Goal: Task Accomplishment & Management: Complete application form

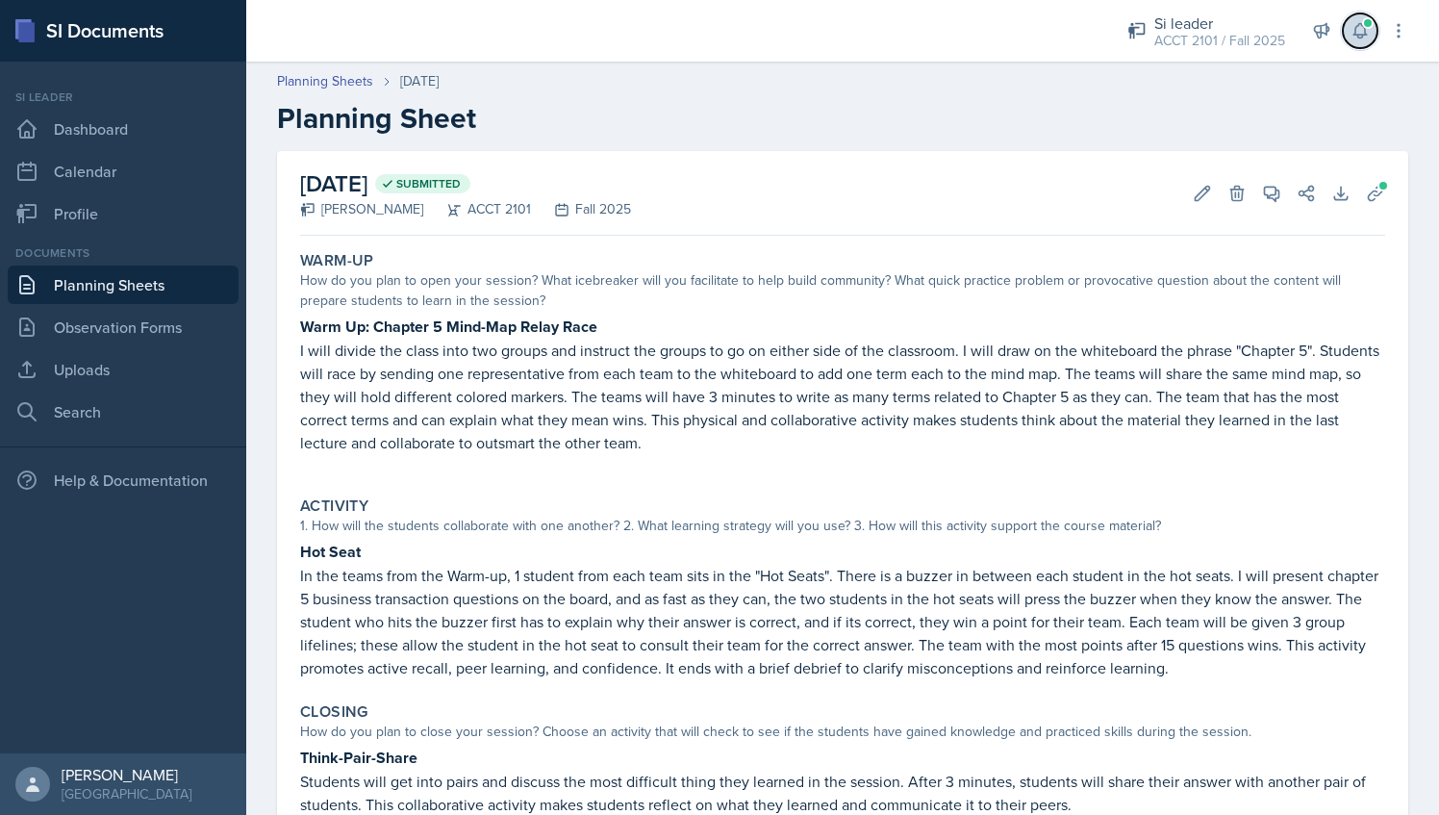
click at [1360, 32] on icon at bounding box center [1360, 30] width 19 height 19
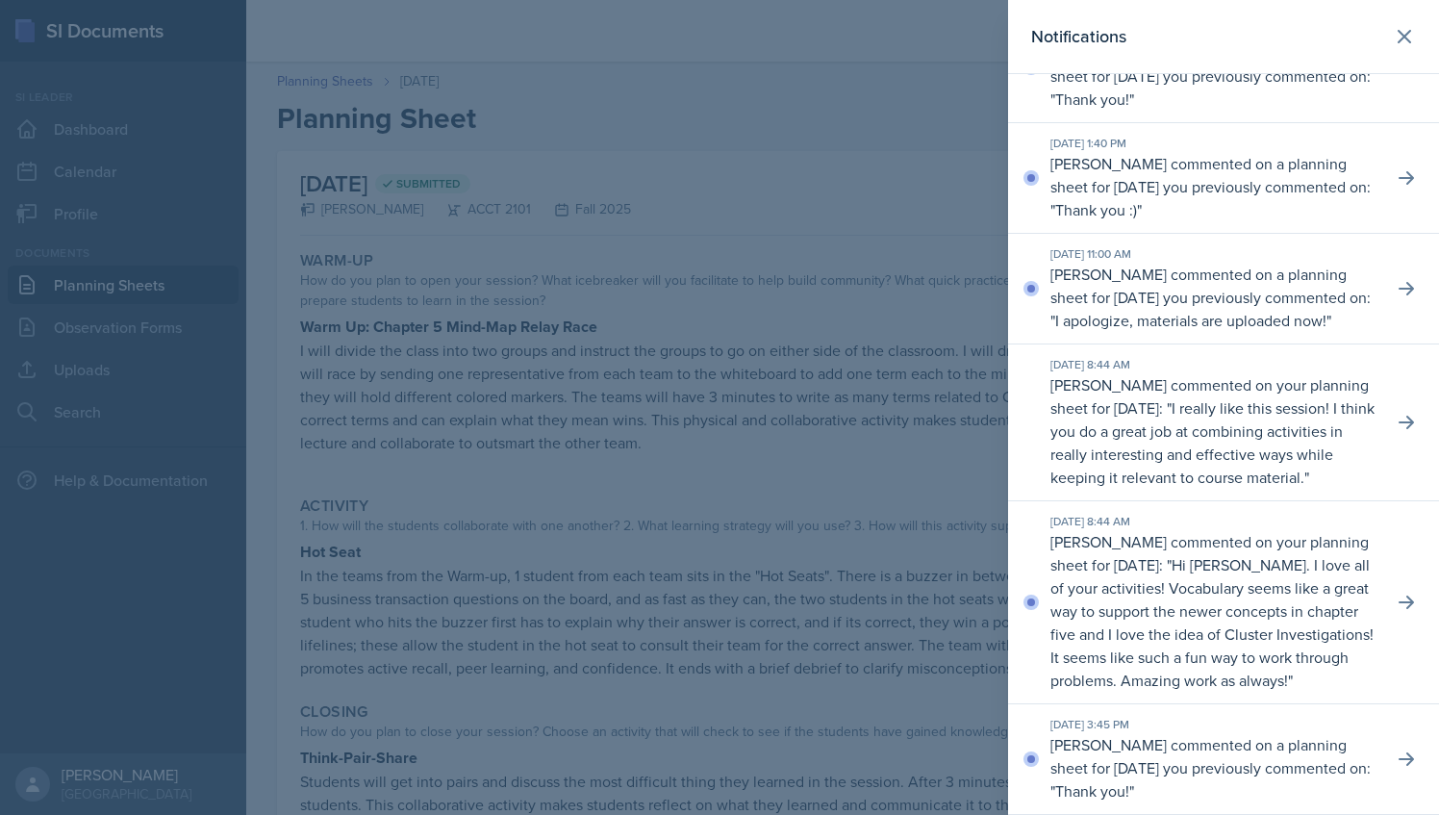
scroll to position [173, 0]
click at [883, 127] on div at bounding box center [719, 407] width 1439 height 815
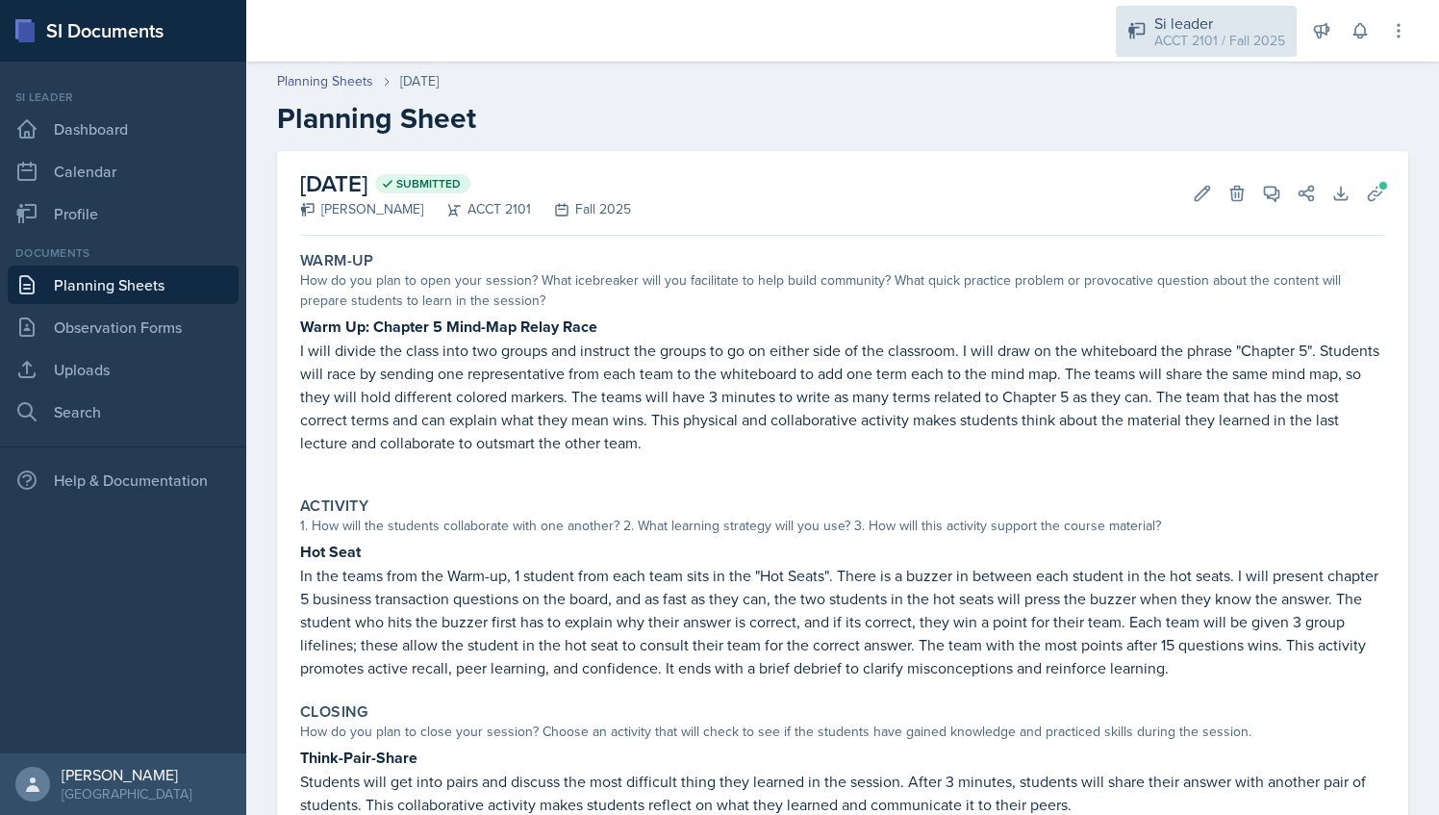
click at [1227, 31] on div "ACCT 2101 / Fall 2025" at bounding box center [1220, 41] width 131 height 20
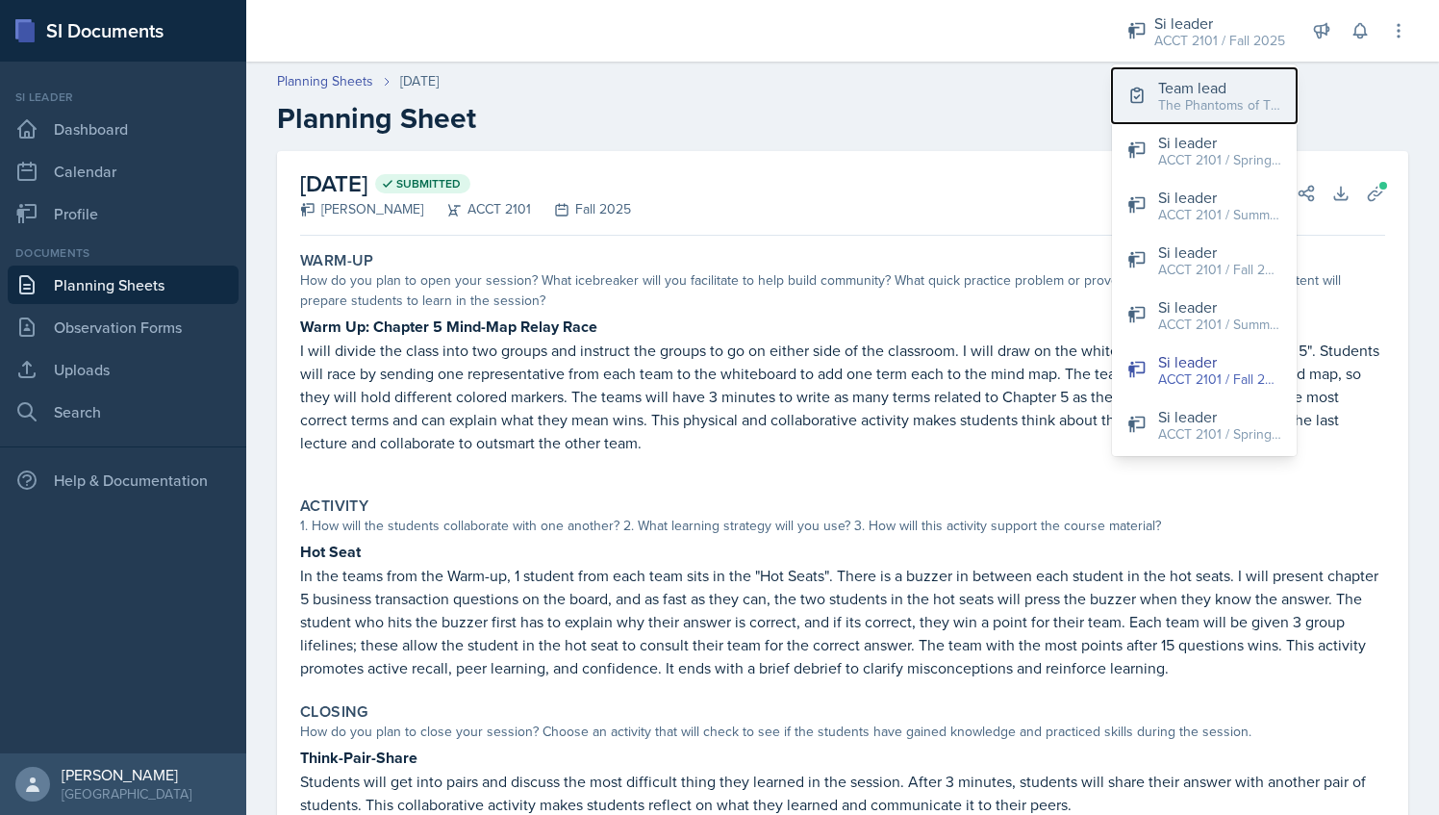
click at [1193, 76] on div "Team lead" at bounding box center [1220, 87] width 123 height 23
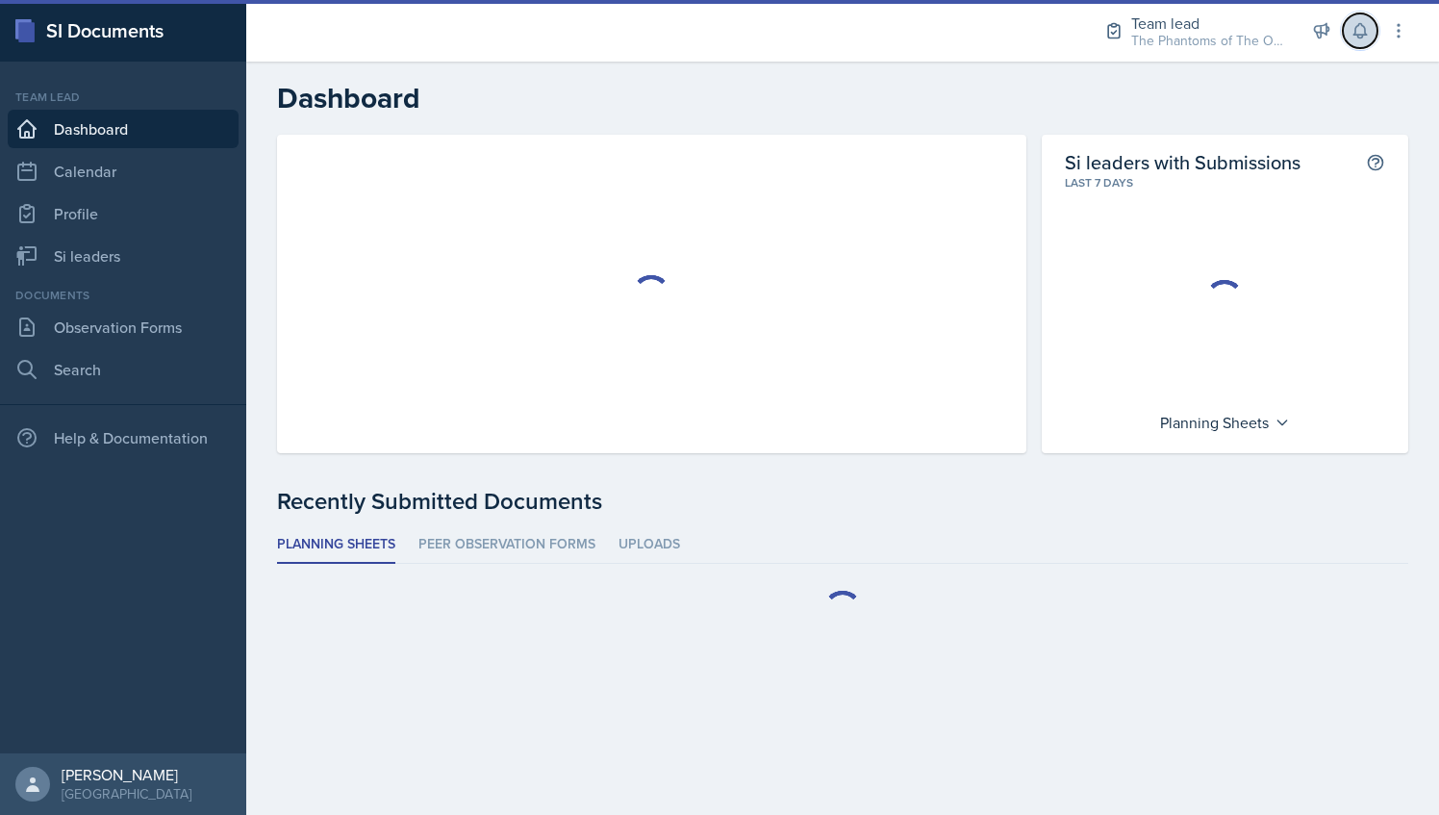
click at [1370, 35] on button at bounding box center [1360, 30] width 35 height 35
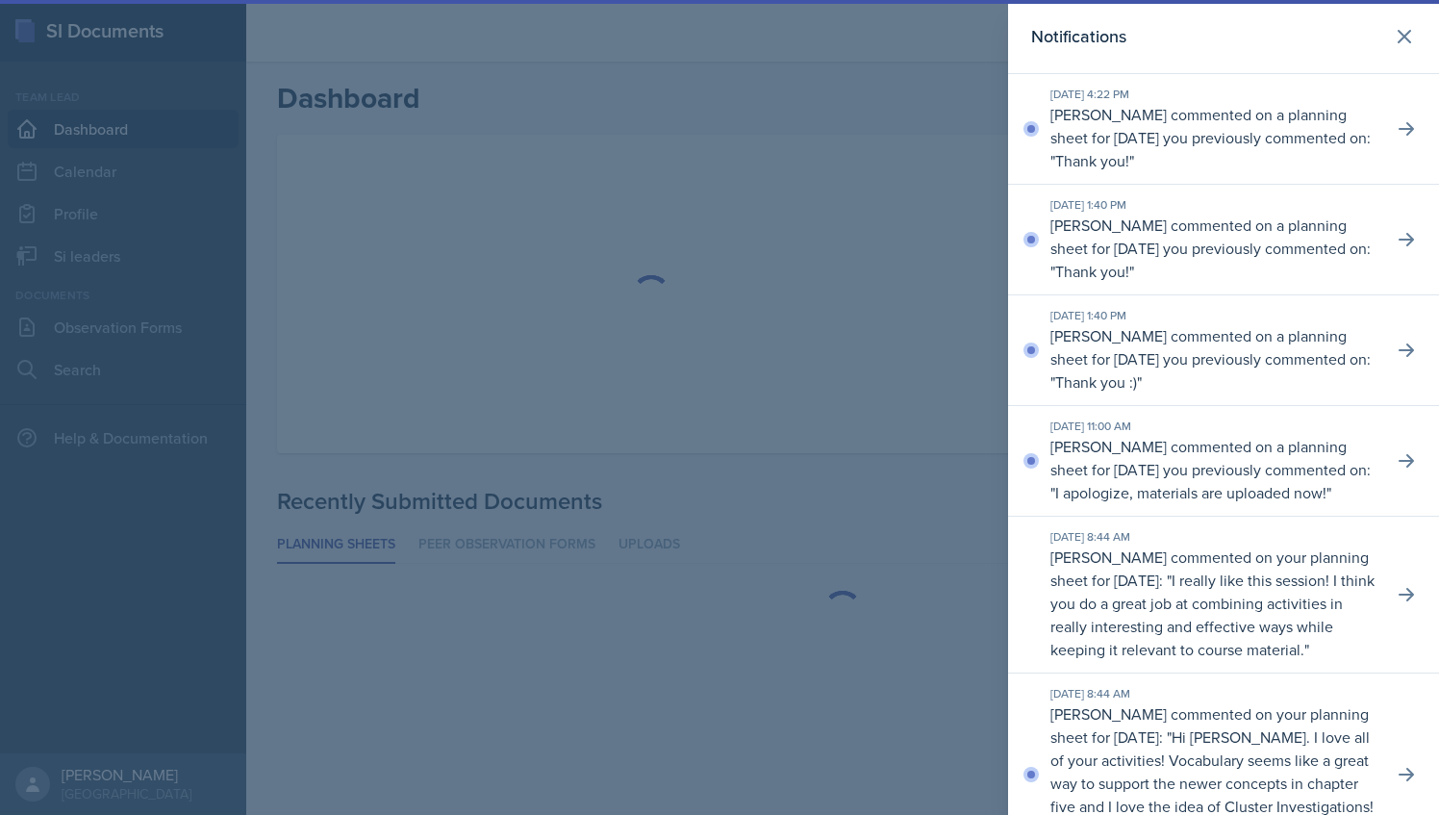
click at [839, 62] on div at bounding box center [719, 407] width 1439 height 815
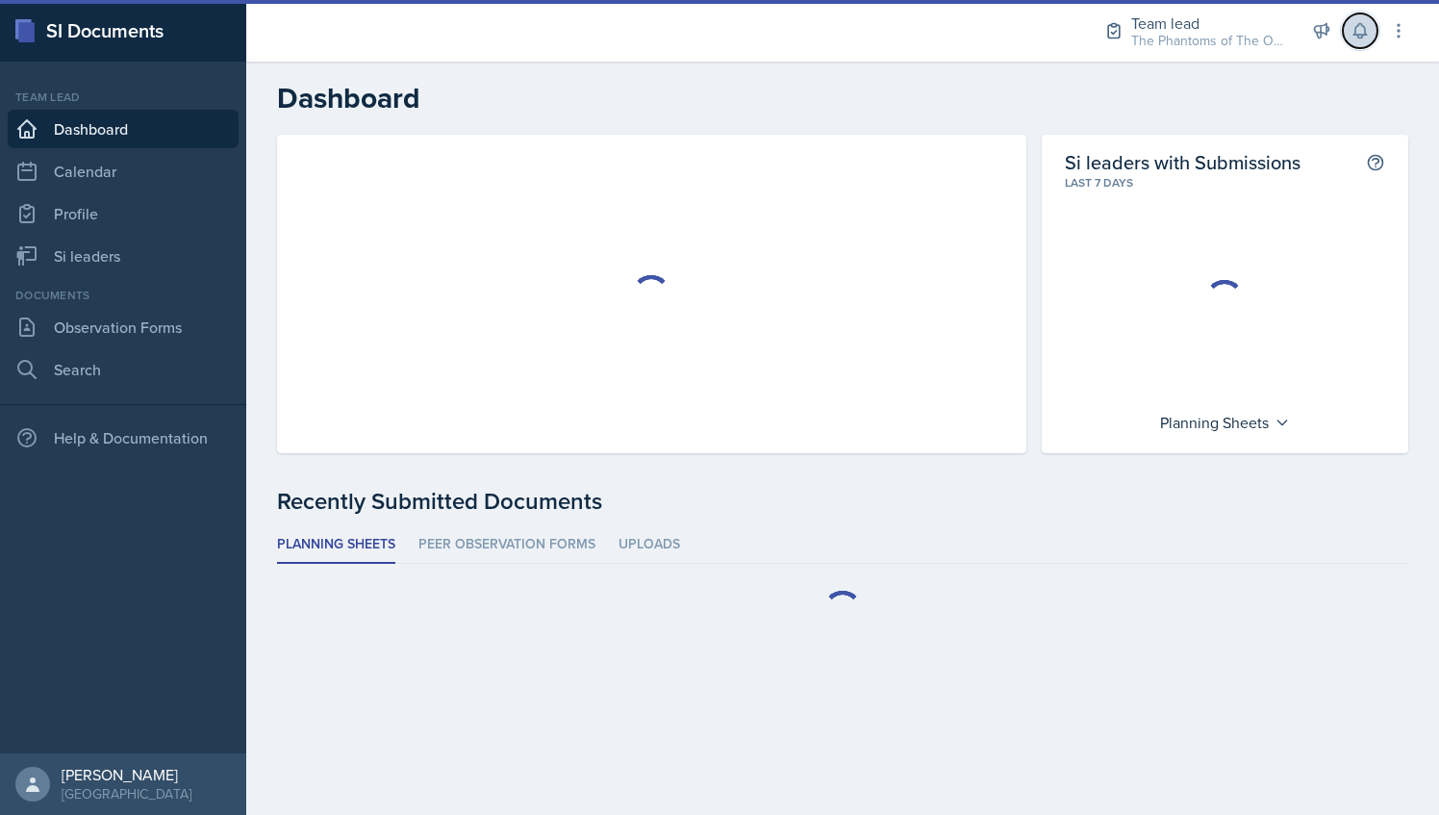
click at [1363, 33] on icon at bounding box center [1360, 30] width 19 height 19
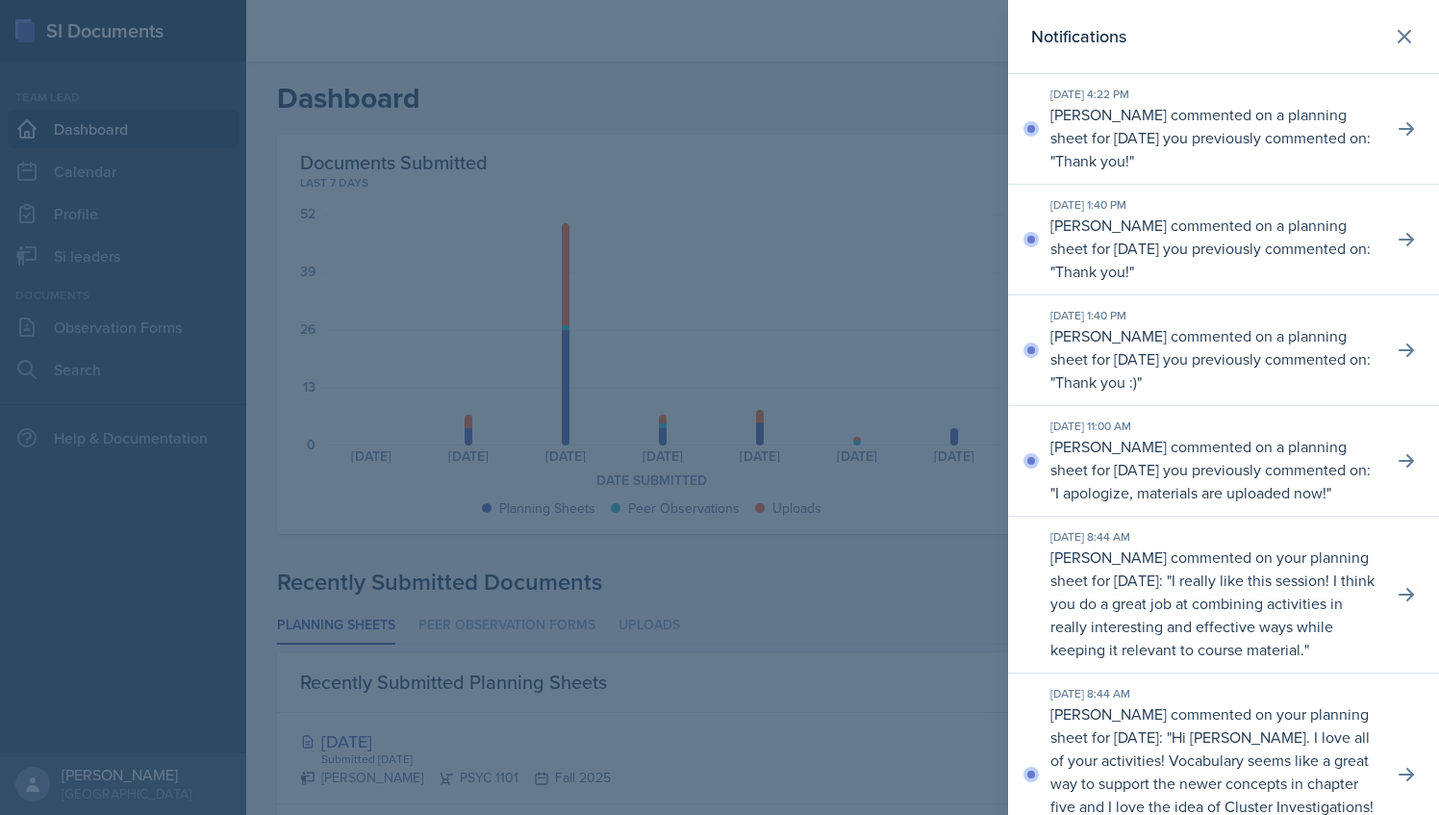
click at [781, 85] on div at bounding box center [719, 407] width 1439 height 815
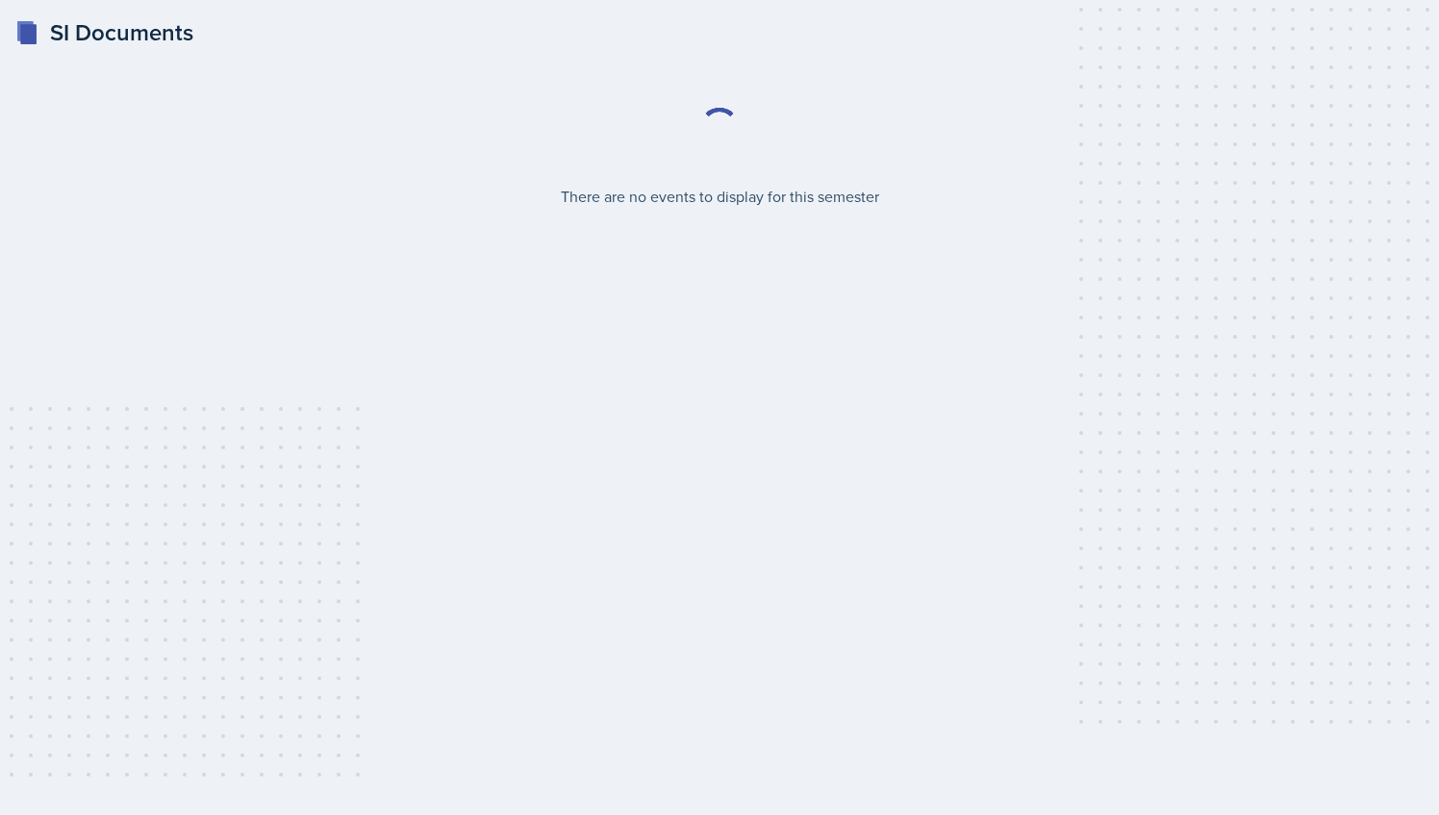
select select "2bed604d-1099-4043-b1bc-2365e8740244"
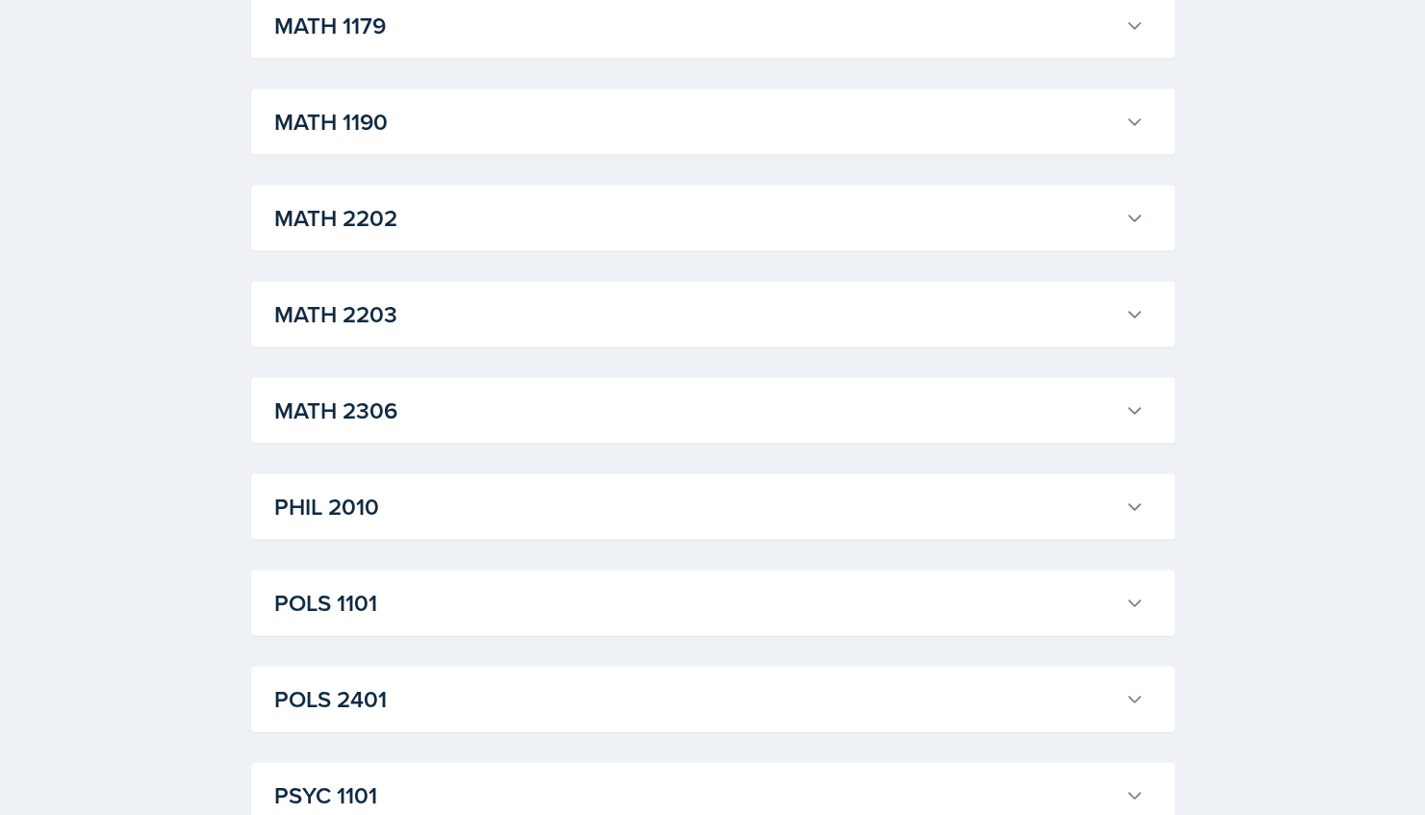
scroll to position [2626, 0]
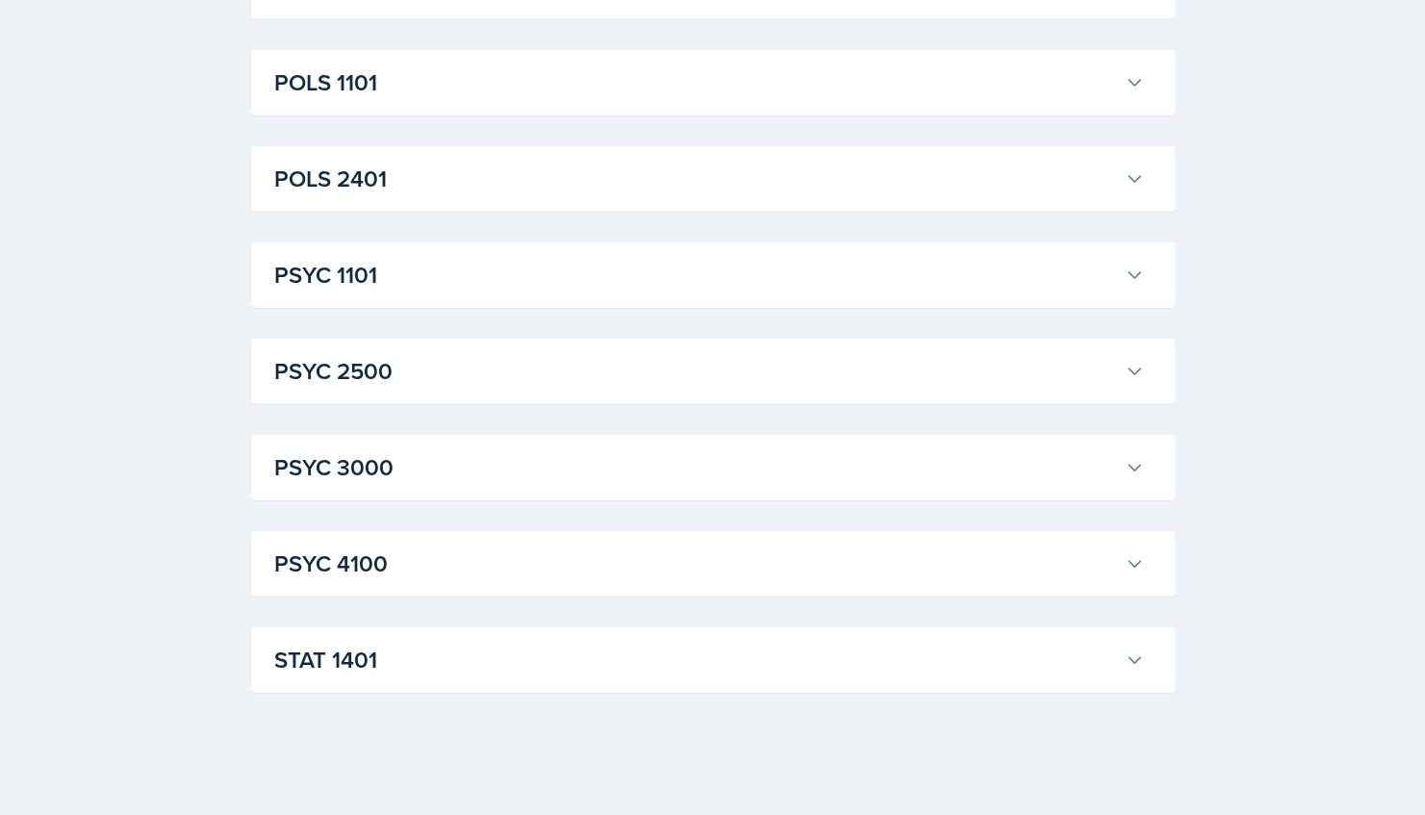
click at [568, 276] on h3 "PSYC 1101" at bounding box center [695, 275] width 843 height 35
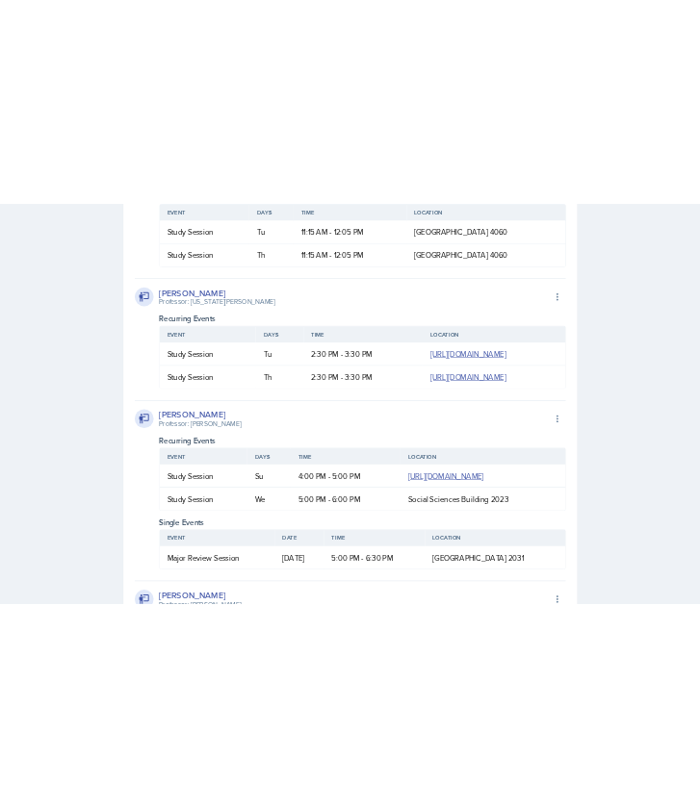
scroll to position [3006, 0]
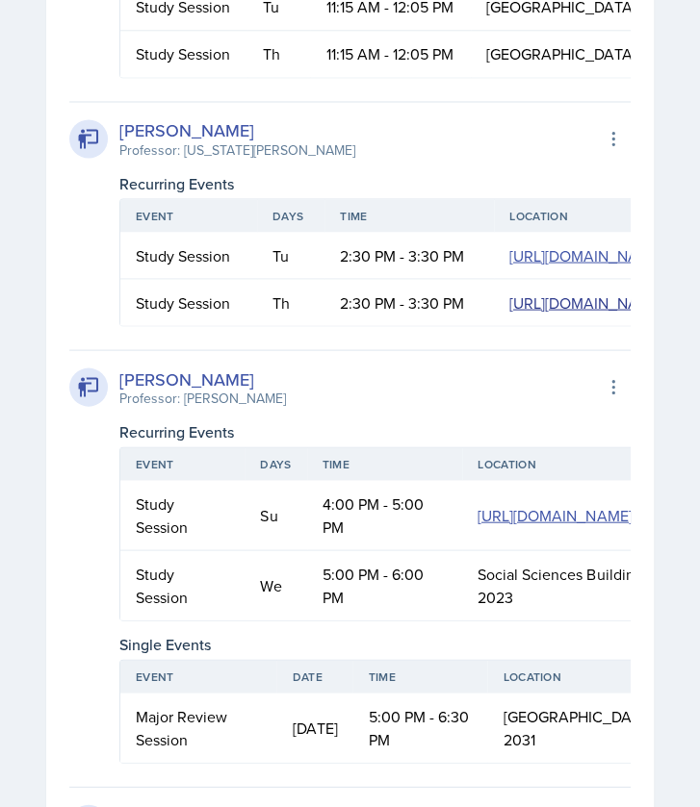
click at [509, 313] on link "https://teams.microsoft.com/l/meetup-join/19%3ameeting_MGI5Yzk4NWYtOWZmYS00ZGFk…" at bounding box center [586, 302] width 154 height 21
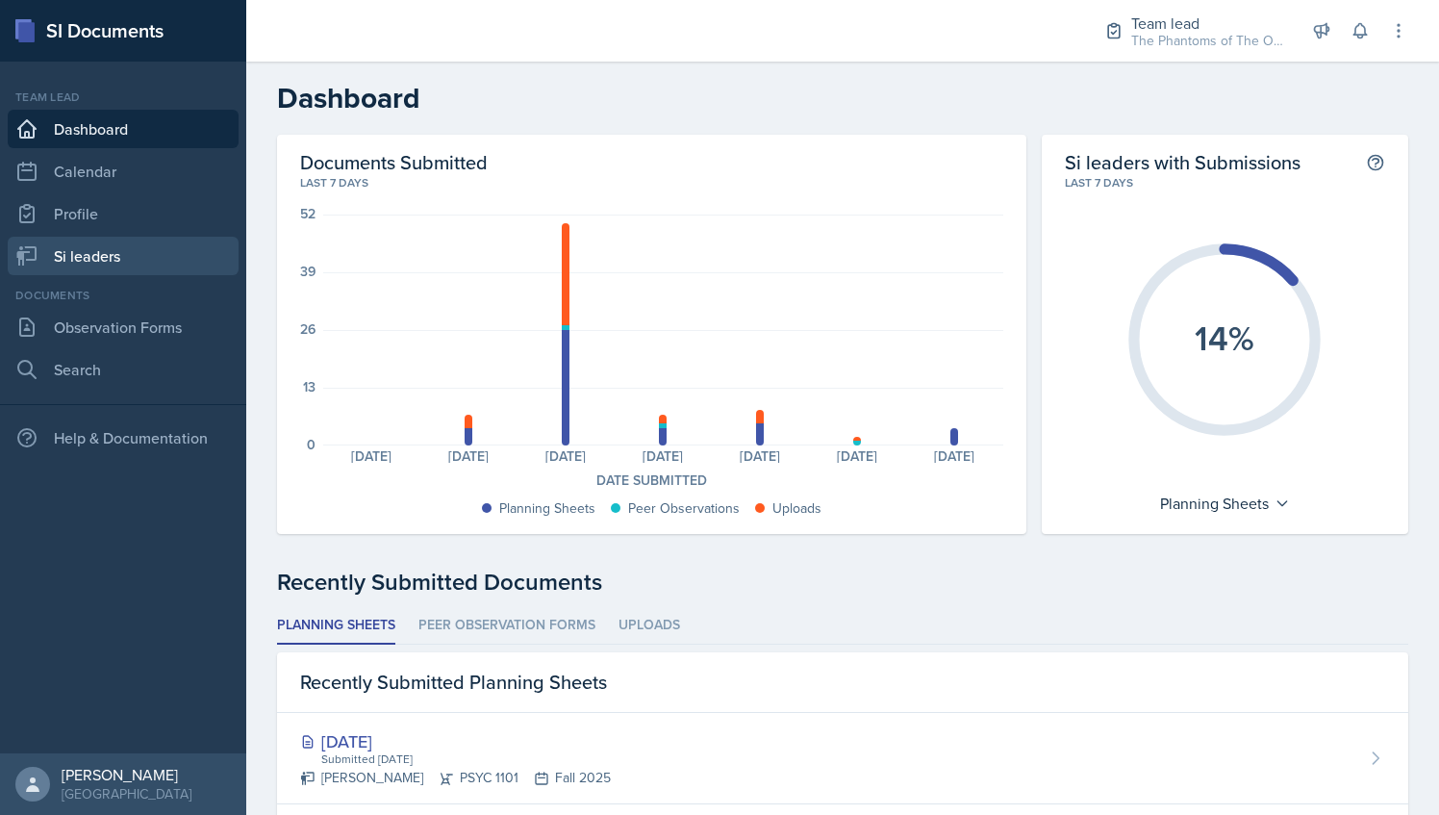
click at [117, 262] on link "Si leaders" at bounding box center [123, 256] width 231 height 38
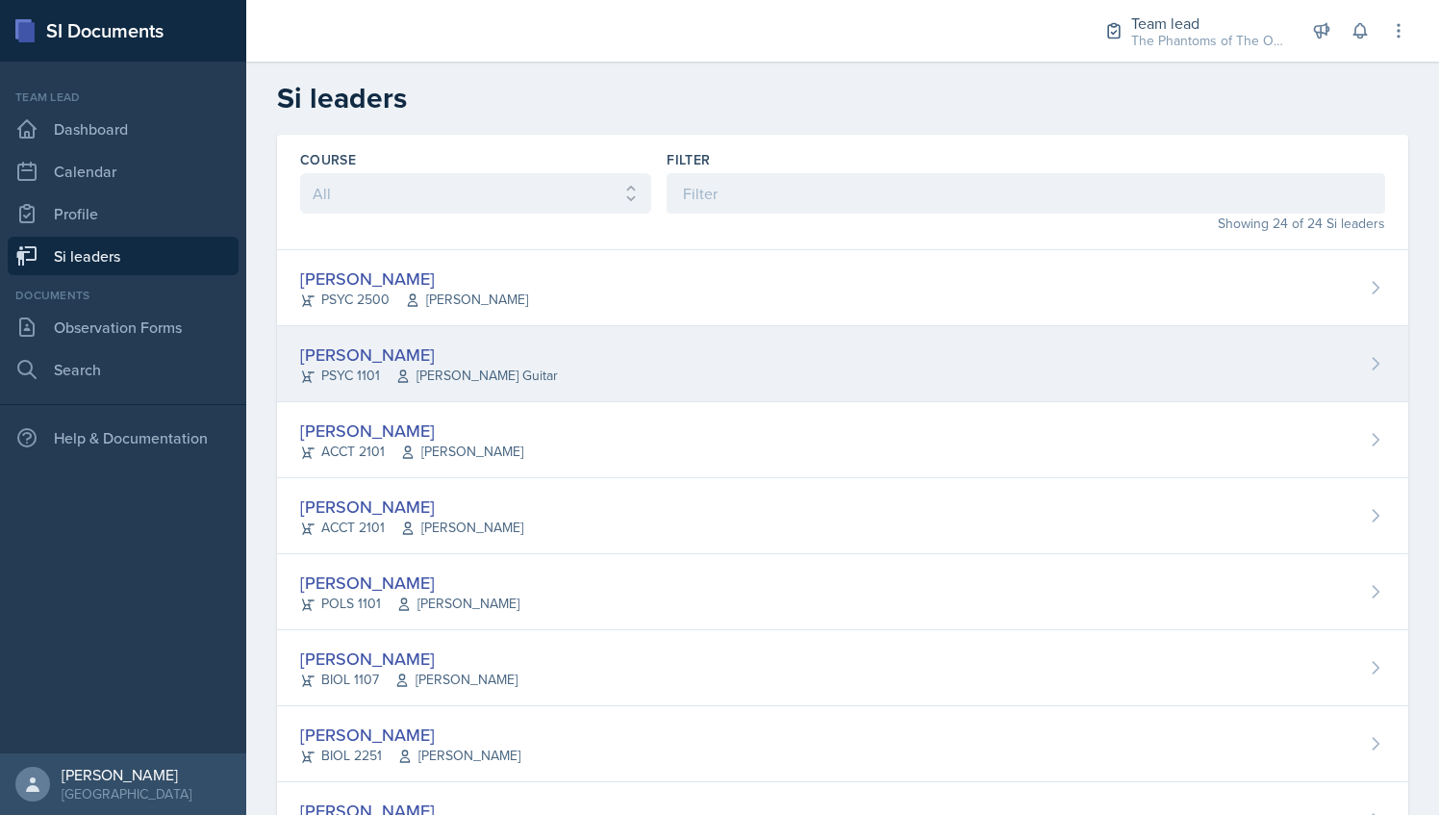
click at [547, 387] on div "[PERSON_NAME] PSYC 1101 [PERSON_NAME] Guitar" at bounding box center [843, 364] width 1132 height 76
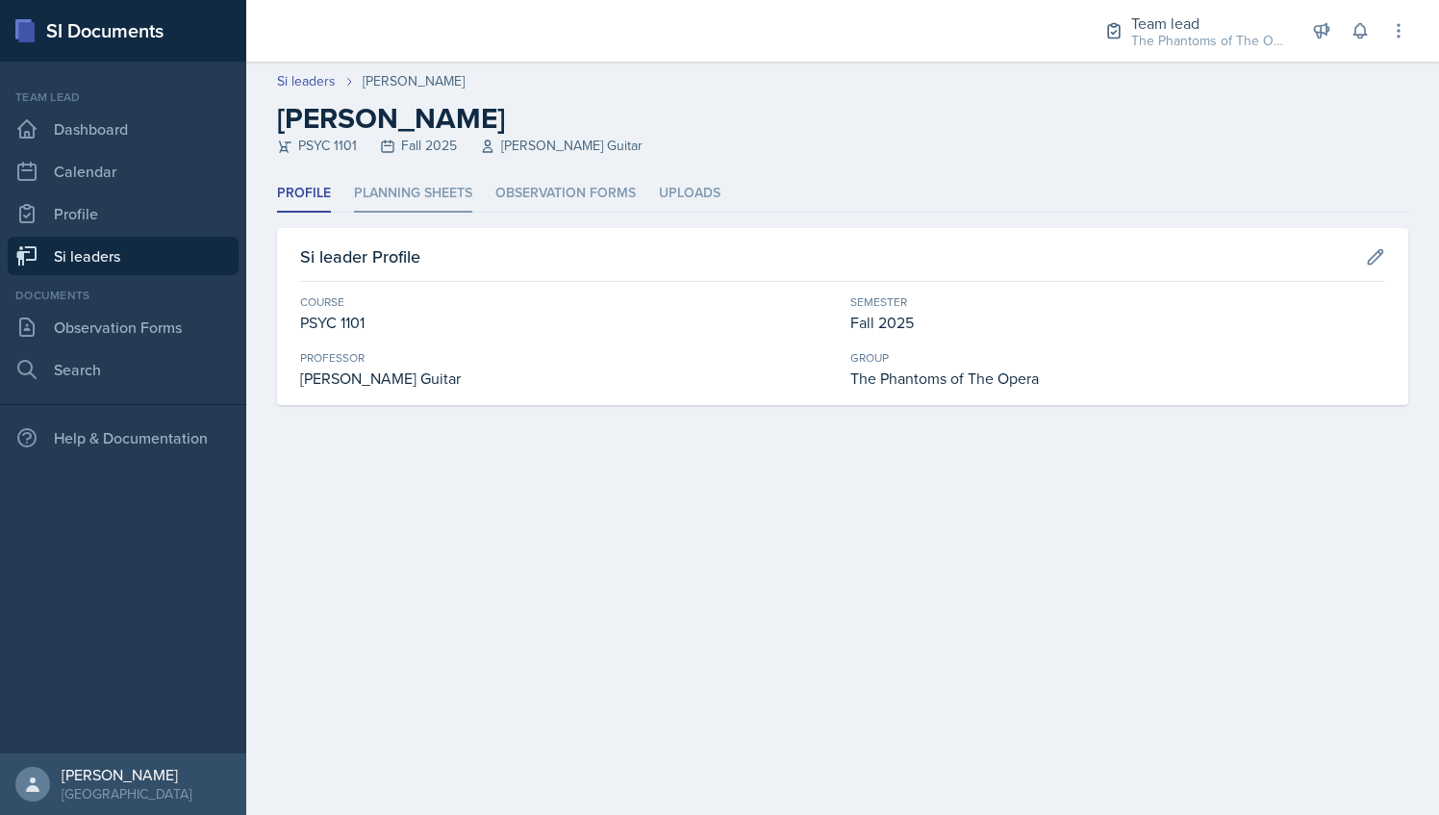
click at [457, 200] on li "Planning Sheets" at bounding box center [413, 194] width 118 height 38
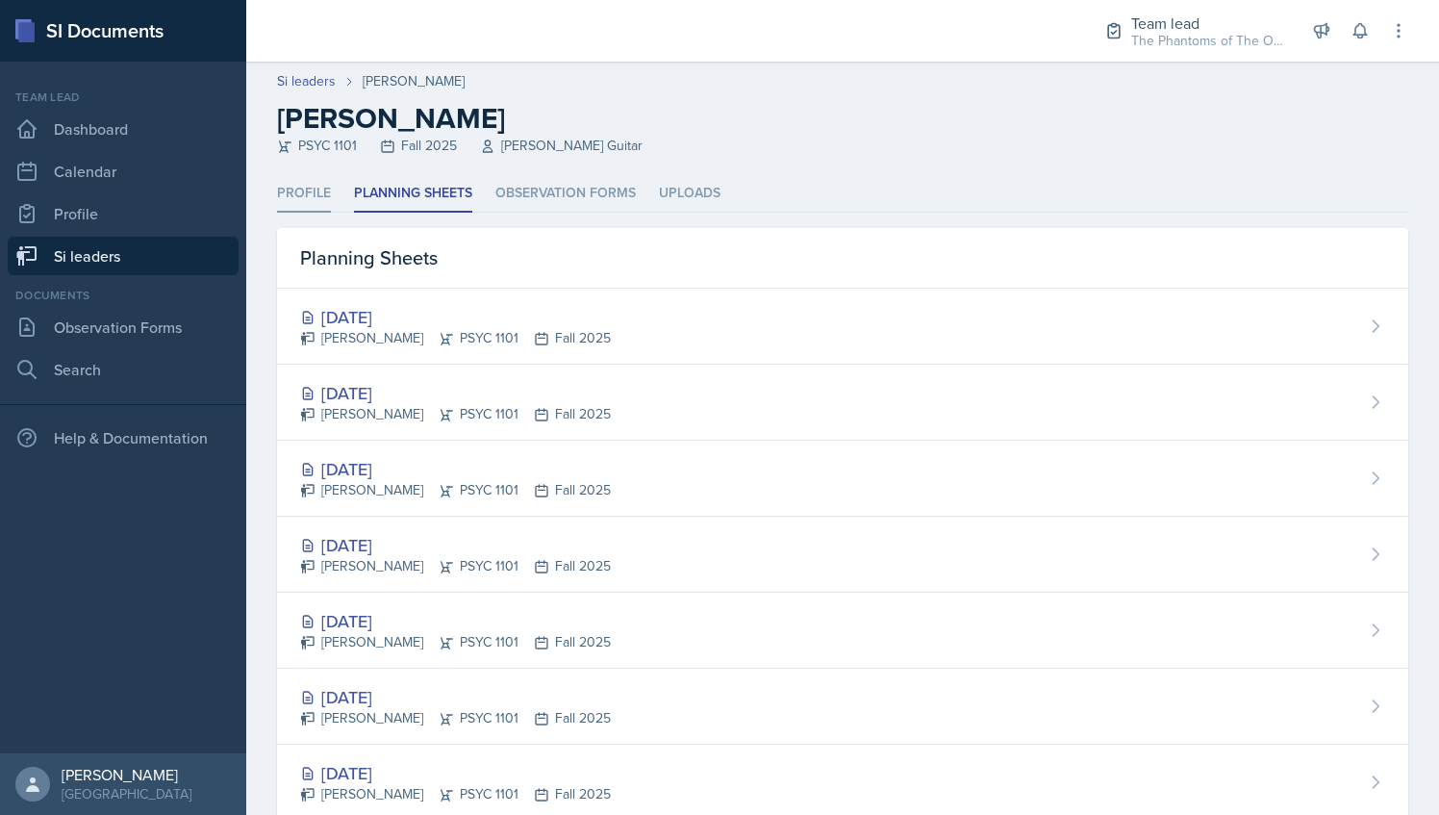
click at [316, 197] on li "Profile" at bounding box center [304, 194] width 54 height 38
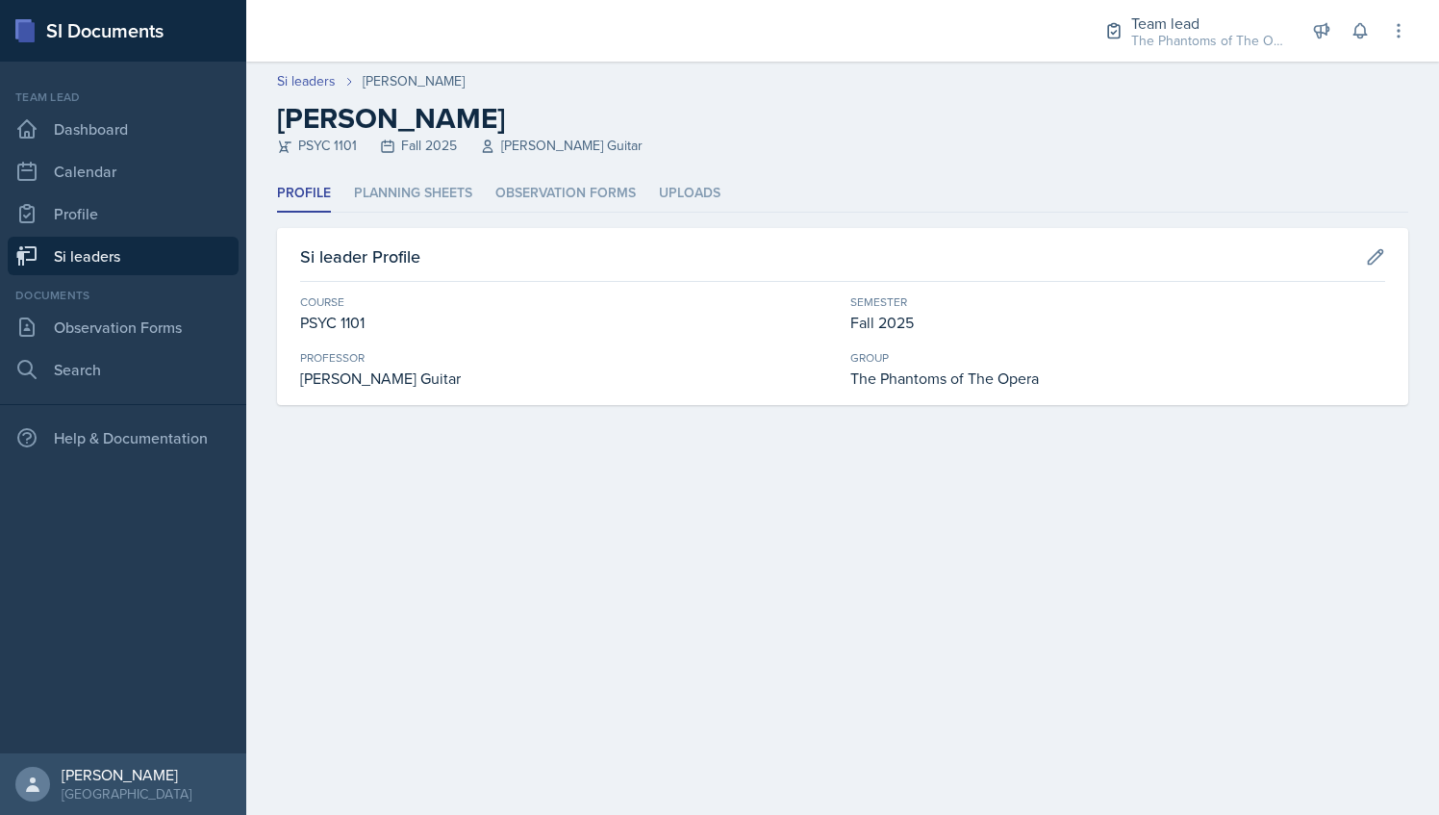
click at [153, 239] on link "Si leaders" at bounding box center [123, 256] width 231 height 38
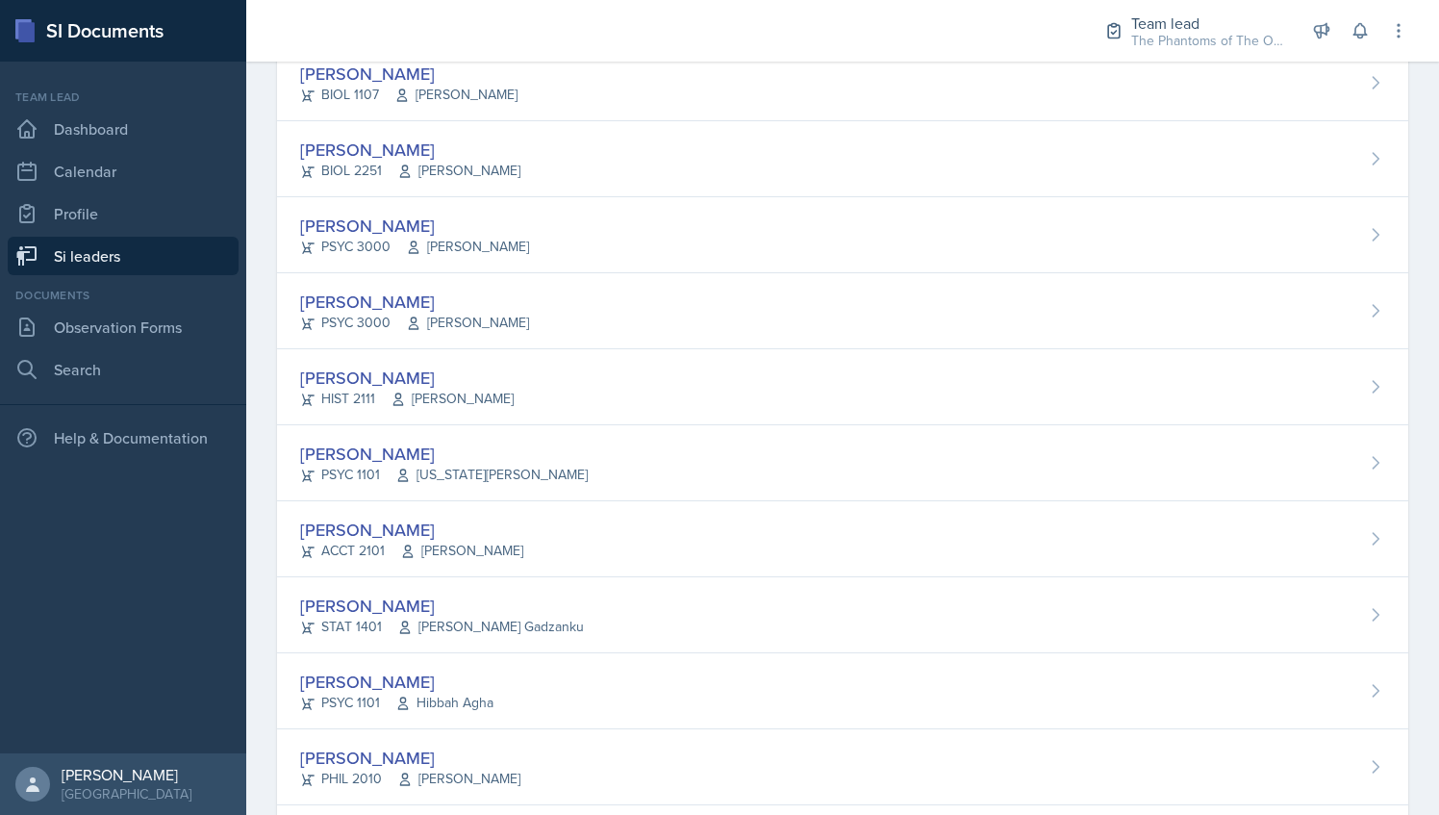
scroll to position [586, 0]
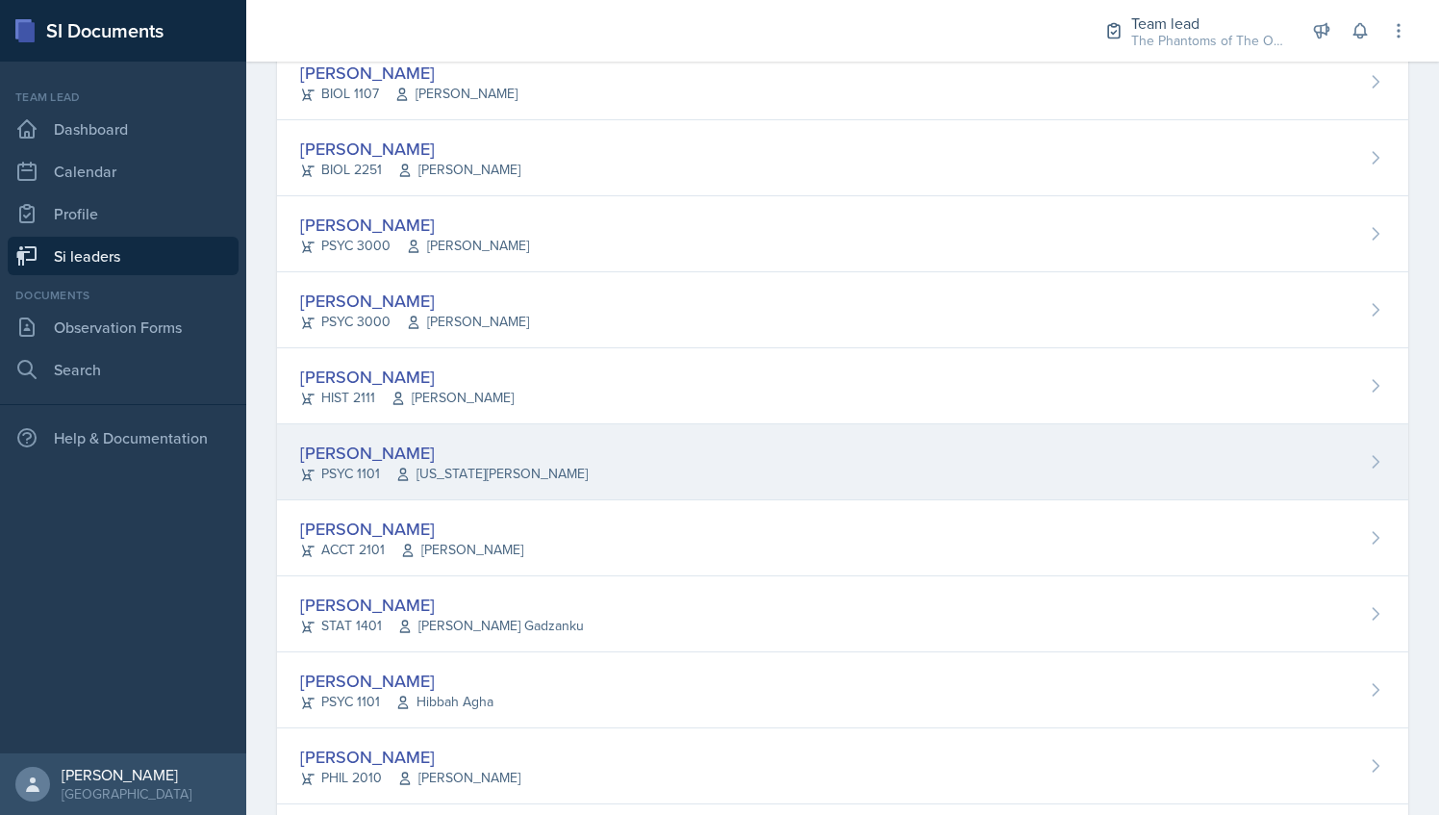
click at [515, 481] on div "[PERSON_NAME] PSYC 1101 [US_STATE][PERSON_NAME]" at bounding box center [843, 462] width 1132 height 76
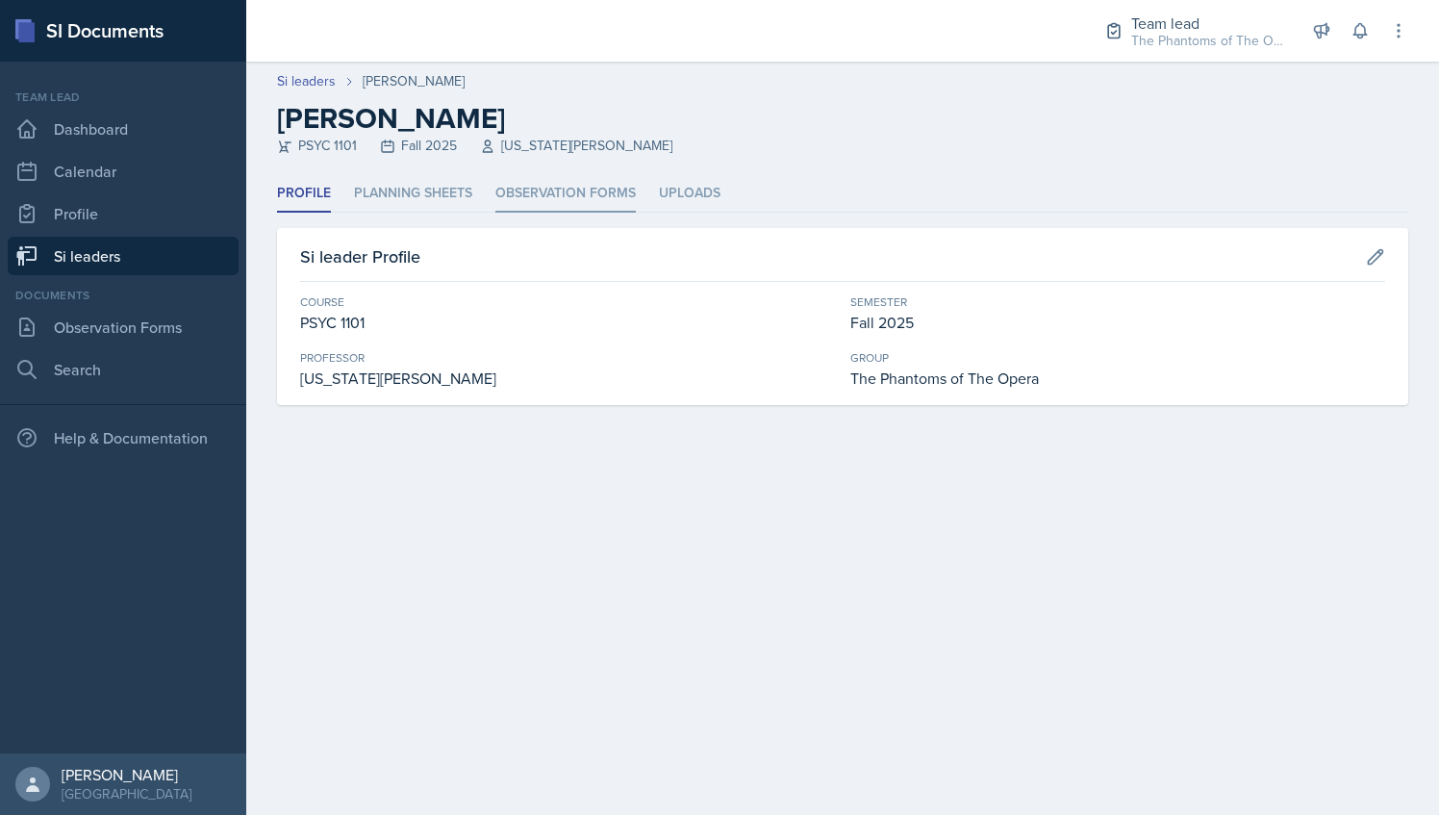
click at [548, 187] on li "Observation Forms" at bounding box center [566, 194] width 140 height 38
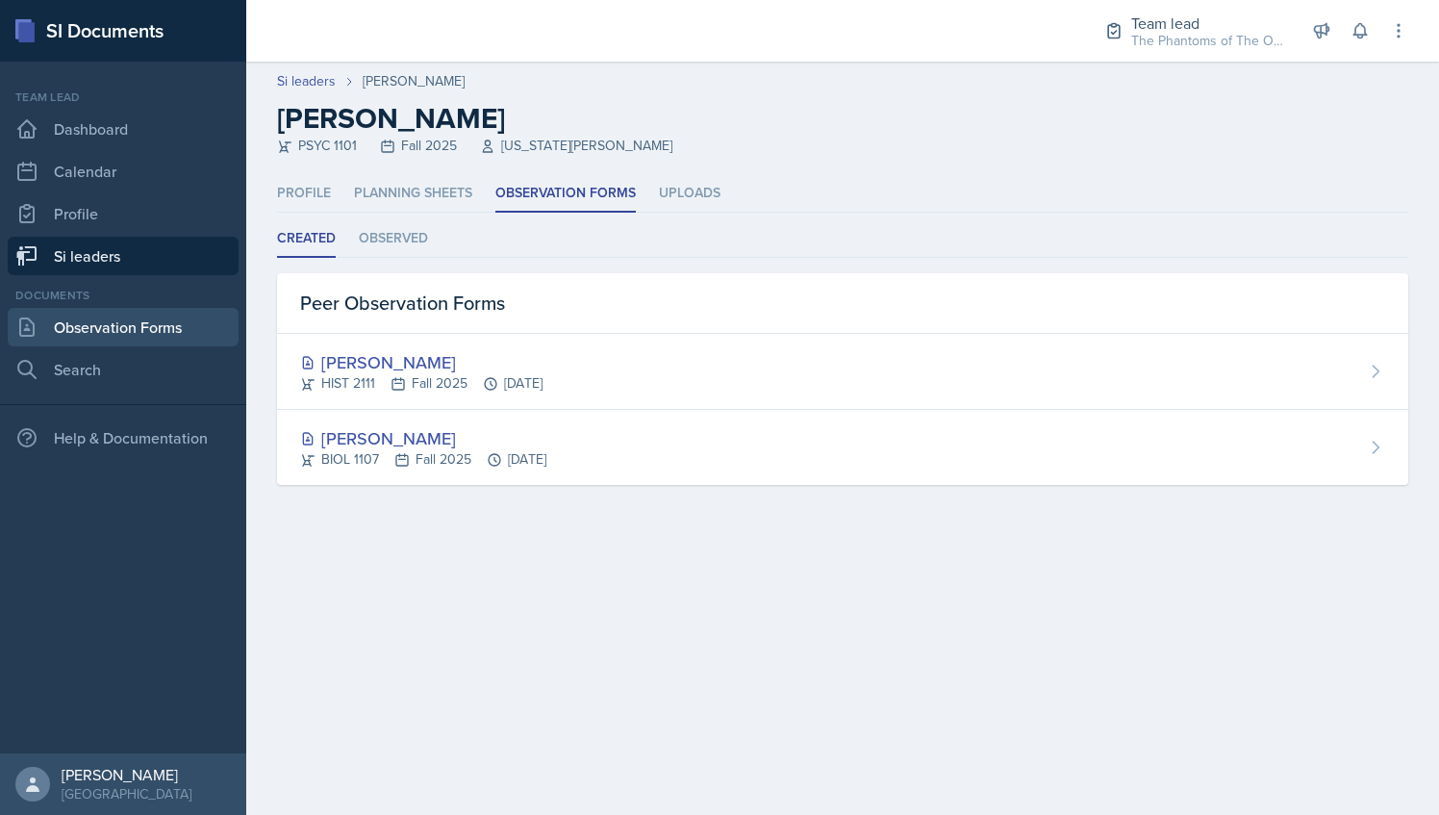
click at [121, 319] on link "Observation Forms" at bounding box center [123, 327] width 231 height 38
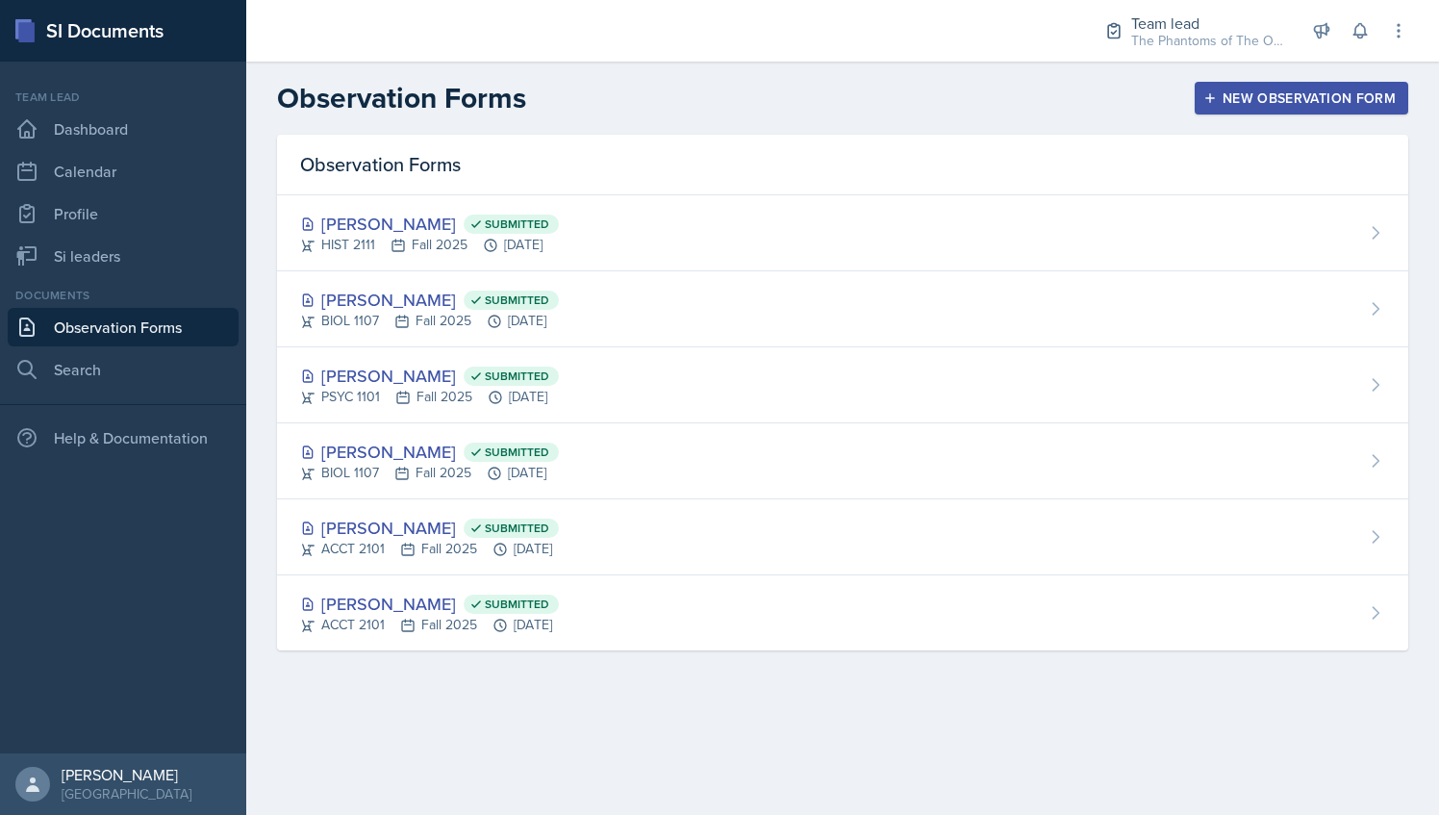
click at [1232, 108] on button "New Observation Form" at bounding box center [1302, 98] width 214 height 33
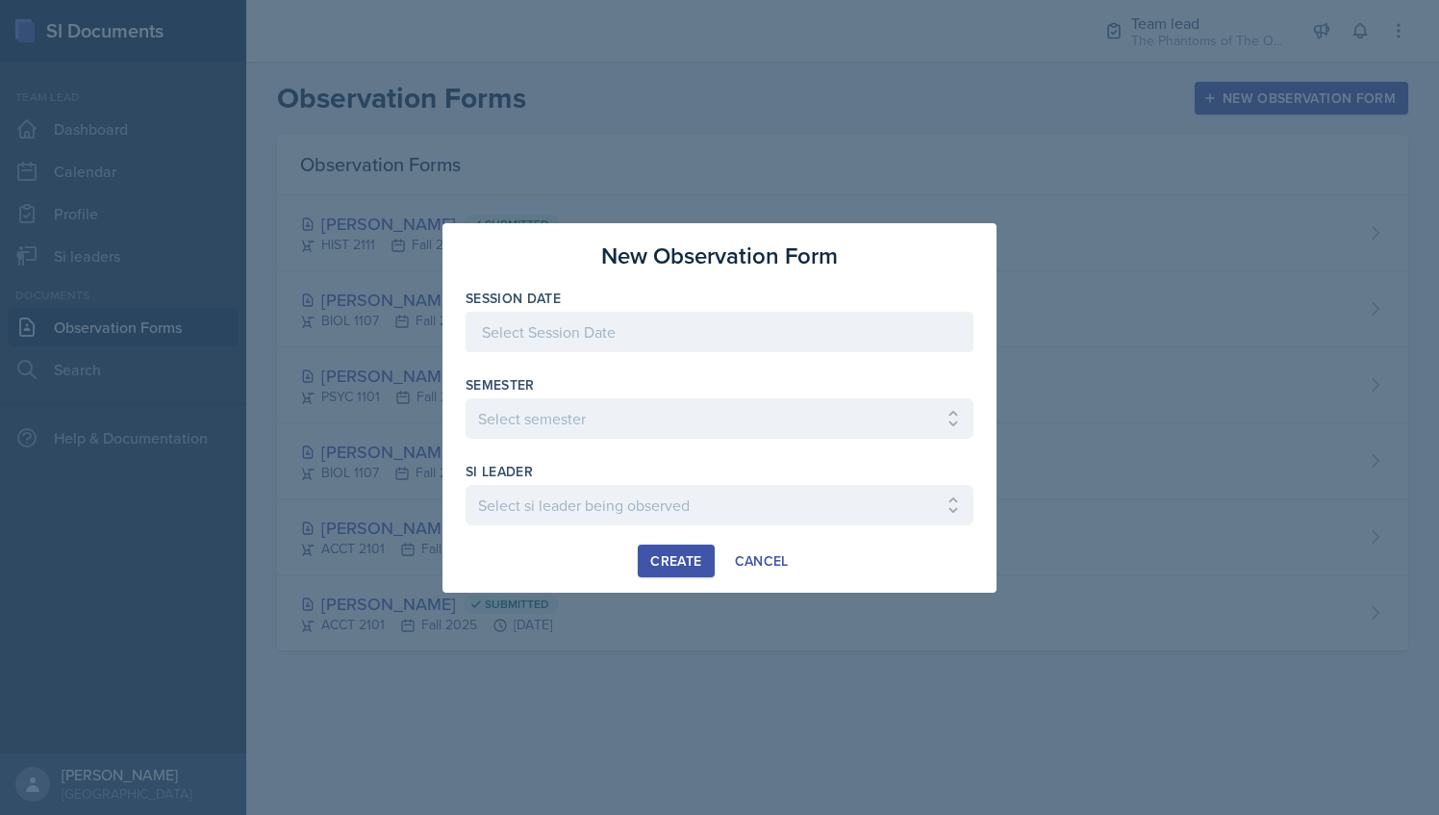
click at [574, 356] on div at bounding box center [720, 361] width 508 height 19
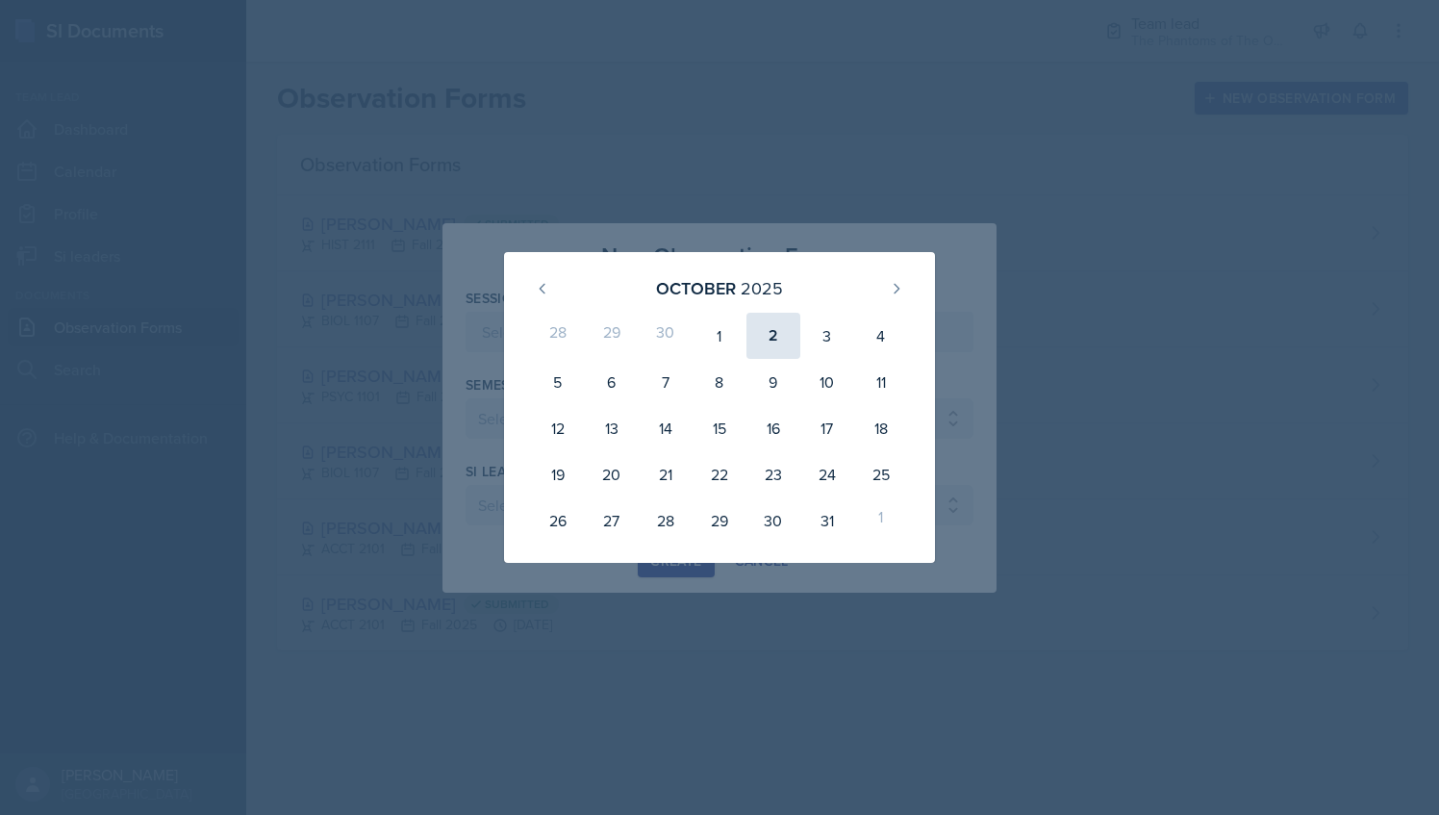
click at [776, 337] on div "2" at bounding box center [774, 336] width 54 height 46
type input "[DATE]"
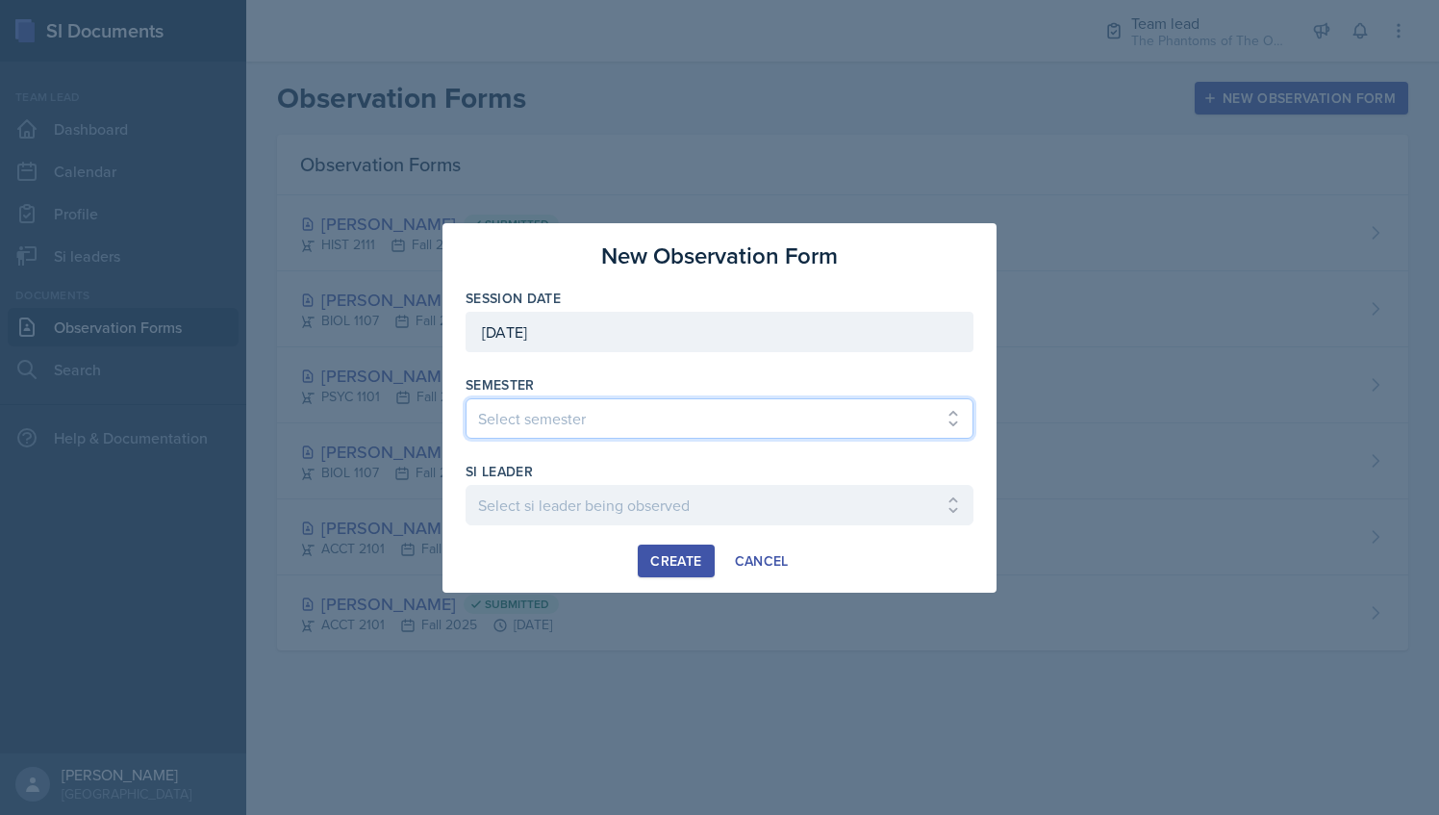
click at [608, 421] on select "Select semester All Spring 2021 Summer 2021 Spring 2022 Fall 2020 Fall 2021 Fal…" at bounding box center [720, 418] width 508 height 40
click at [570, 427] on select "Select semester All Spring 2021 Summer 2021 Spring 2022 Fall 2020 Fall 2021 Fal…" at bounding box center [720, 418] width 508 height 40
select select "2bed604d-1099-4043-b1bc-2365e8740244"
click at [466, 398] on select "Select semester All Spring 2021 Summer 2021 Spring 2022 Fall 2020 Fall 2021 Fal…" at bounding box center [720, 418] width 508 height 40
click at [582, 482] on div "si leader Select si leader being observed [PERSON_NAME] / CHEM 1211 / Demon SI …" at bounding box center [720, 503] width 508 height 83
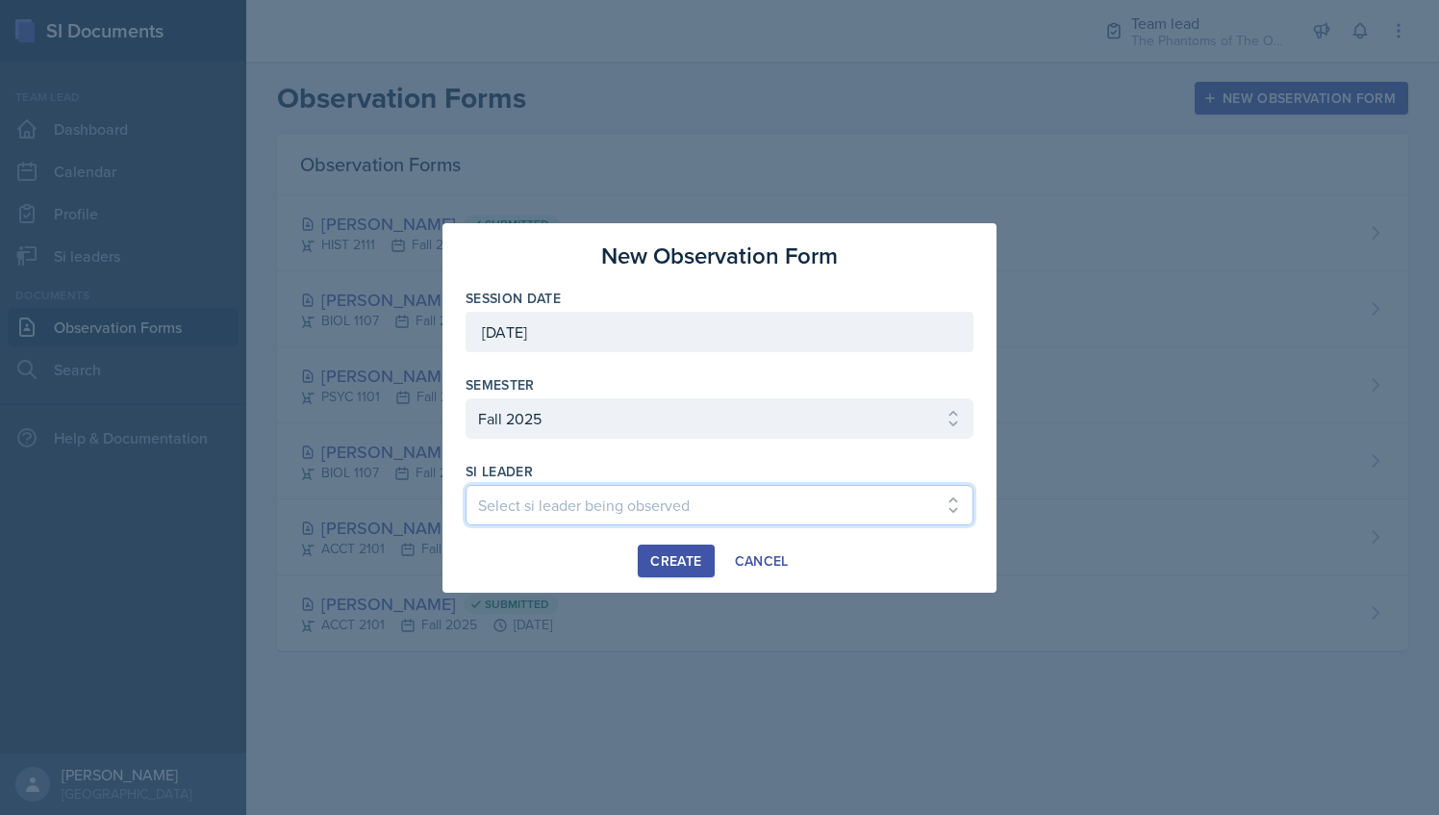
click at [582, 497] on select "Select si leader being observed [PERSON_NAME] / CHEM 1211 / Demon SI of [GEOGRA…" at bounding box center [720, 505] width 508 height 40
select select "4500f11f-6614-45ed-b86c-6f933d3e38f2"
click at [466, 485] on select "Select si leader being observed [PERSON_NAME] / CHEM 1211 / Demon SI of [GEOGRA…" at bounding box center [720, 505] width 508 height 40
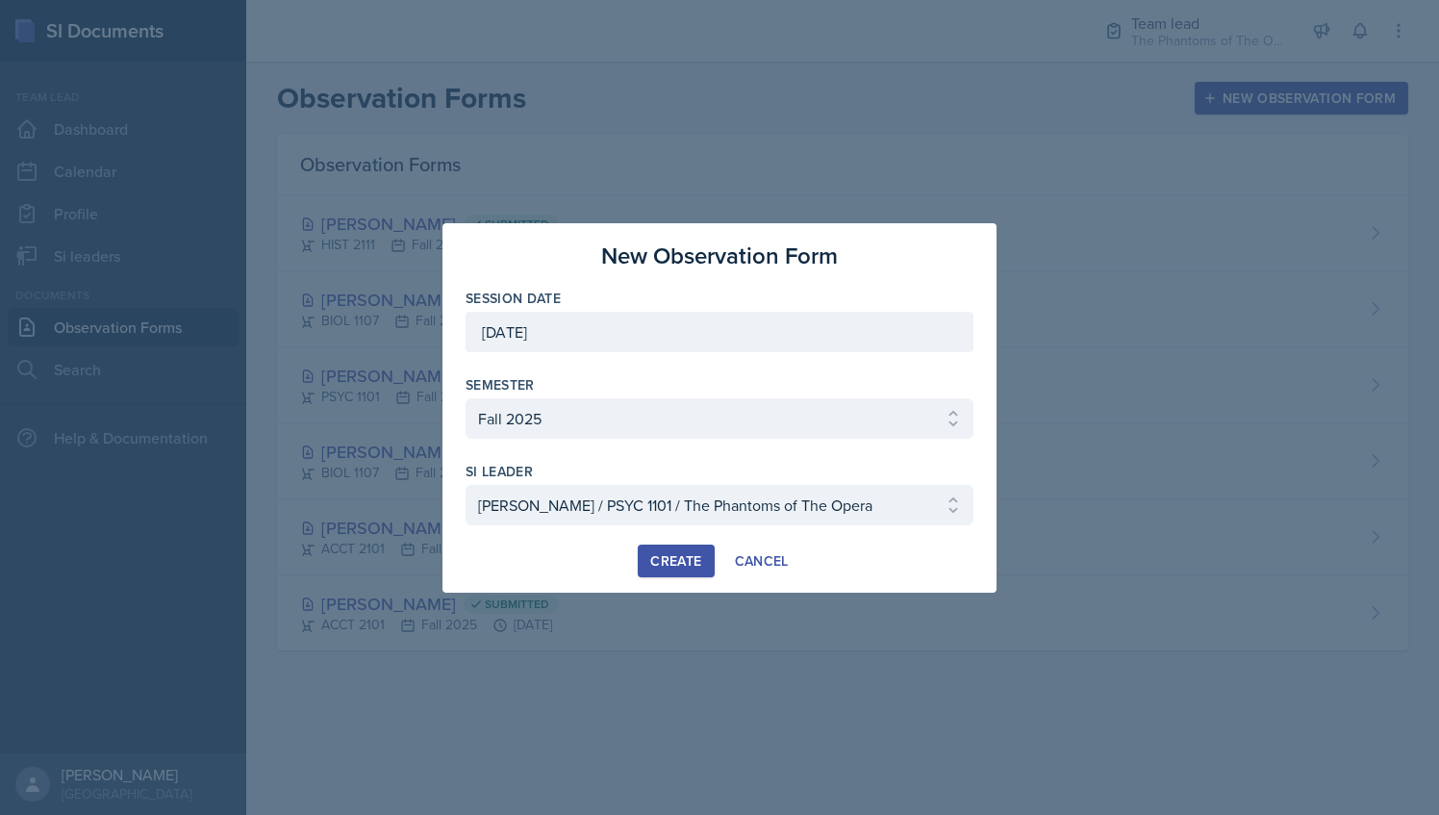
click at [672, 558] on div "Create" at bounding box center [675, 560] width 51 height 15
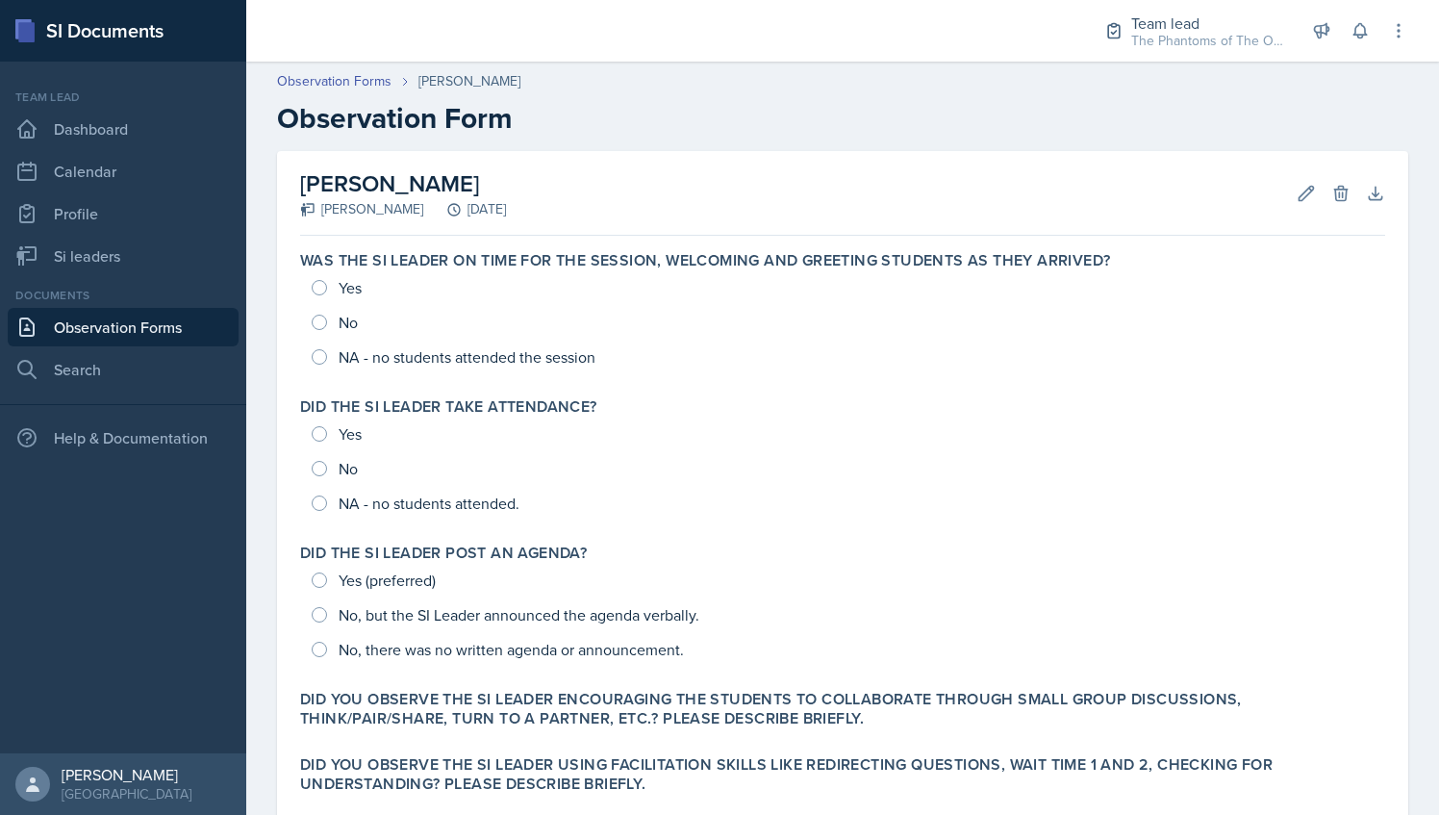
click at [687, 207] on div "[PERSON_NAME] [PERSON_NAME] [DATE] Edit Delete Download Autosaving" at bounding box center [842, 193] width 1085 height 85
